Goal: Task Accomplishment & Management: Use online tool/utility

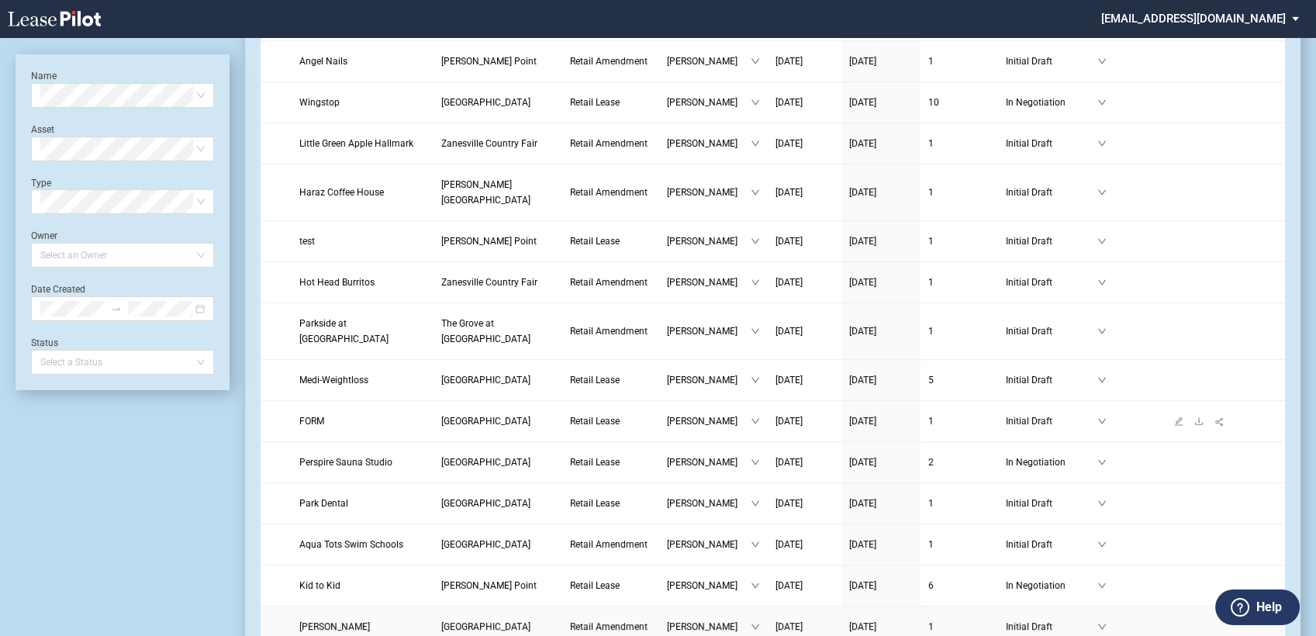
scroll to position [603, 0]
click at [1179, 417] on icon "edit" at bounding box center [1179, 421] width 9 height 9
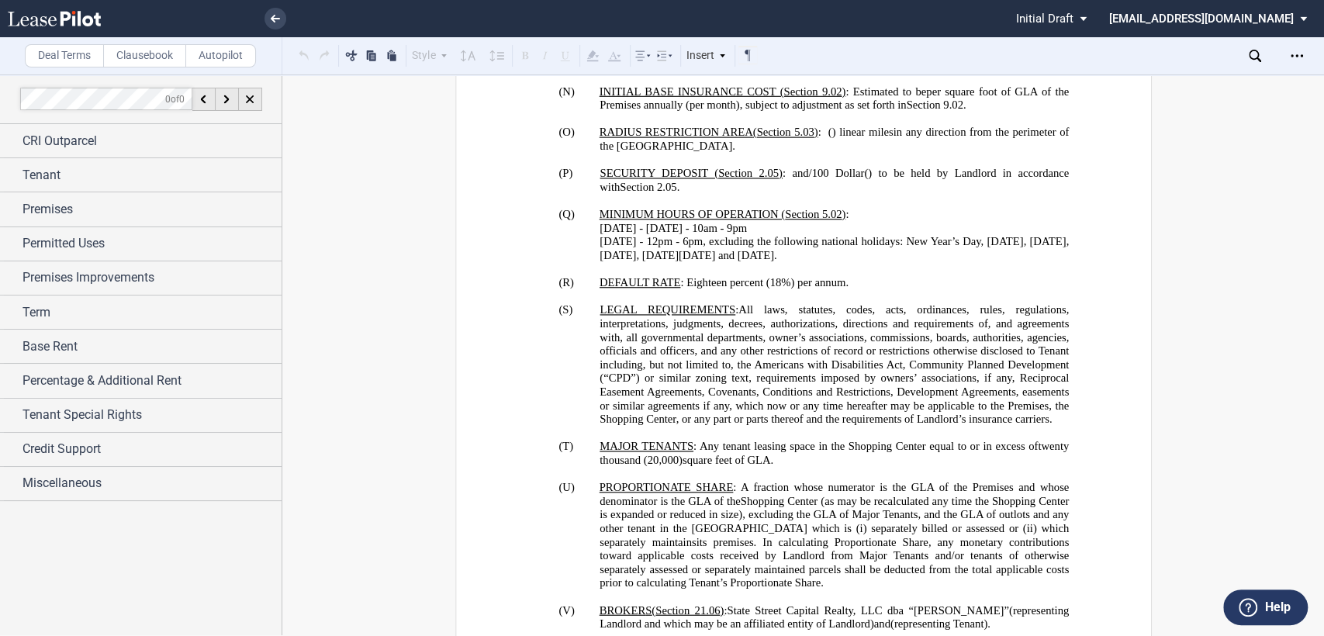
scroll to position [1809, 0]
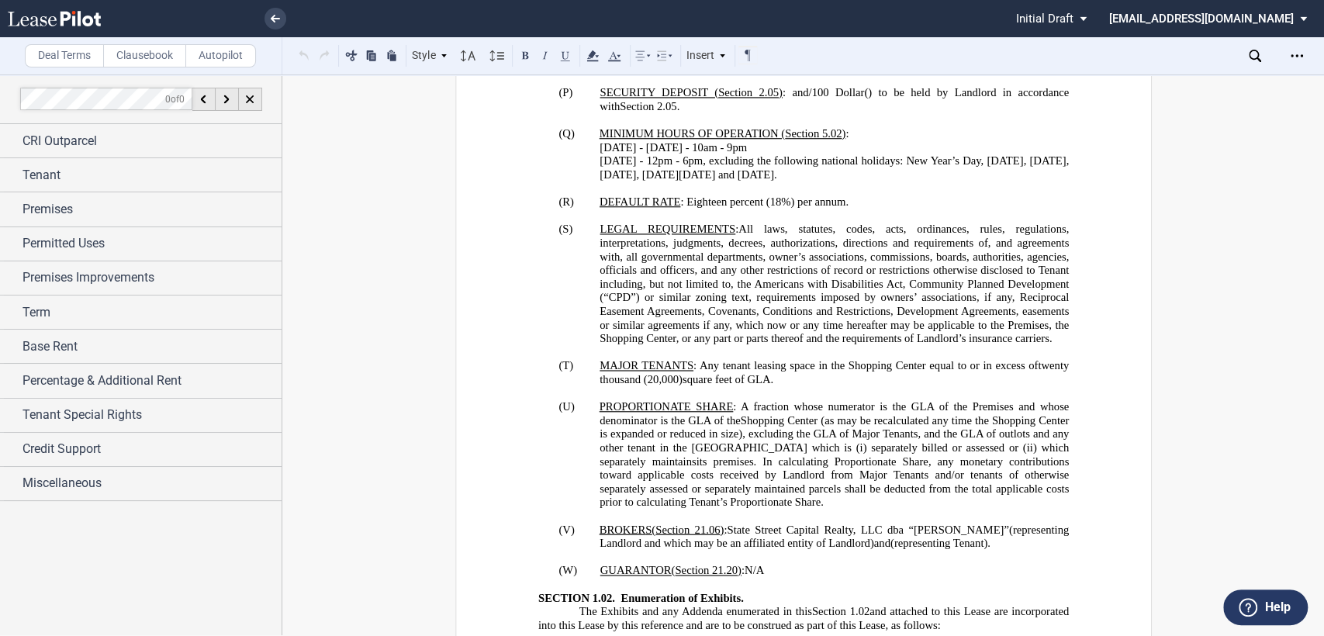
drag, startPoint x: 727, startPoint y: 476, endPoint x: 805, endPoint y: 485, distance: 78.1
click at [805, 523] on p "(V) BROKER S ( ﻿ Section 21.06 ﻿ ) : State Street Capital Realty, LLC dba “[PER…" at bounding box center [833, 536] width 469 height 27
click at [796, 564] on p "(W) GUARANTOR S ( ﻿ ﻿ ) ( ﻿ Section 21.20 ﻿ ) : N/A _____________" at bounding box center [833, 571] width 469 height 14
click at [275, 19] on icon at bounding box center [275, 19] width 9 height 8
